Goal: Navigation & Orientation: Understand site structure

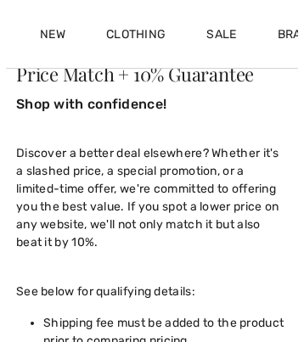
scroll to position [4043, 0]
